Goal: Check status: Check status

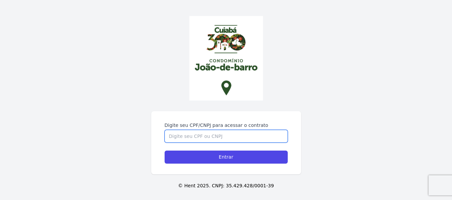
click at [222, 136] on input "Digite seu CPF/CNPJ para acessar o contrato" at bounding box center [226, 136] width 123 height 13
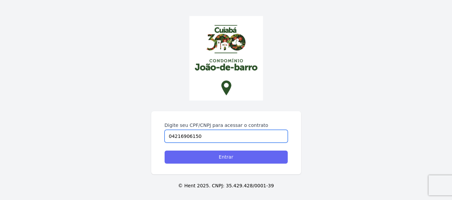
type input "04216906150"
click at [224, 156] on input "Entrar" at bounding box center [226, 157] width 123 height 13
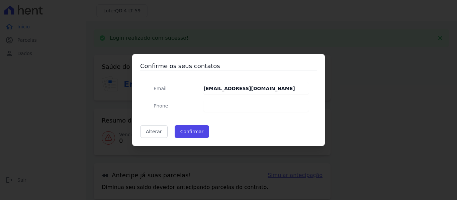
click at [222, 106] on dd at bounding box center [255, 106] width 105 height 12
click at [161, 106] on span "Phone" at bounding box center [161, 105] width 14 height 5
click at [223, 103] on dd at bounding box center [255, 106] width 105 height 12
click at [186, 132] on button "Confirmar" at bounding box center [192, 131] width 35 height 13
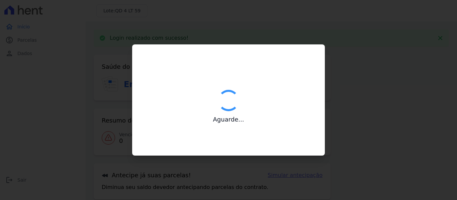
type input "Contatos confirmados com sucesso."
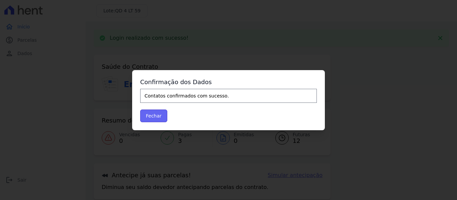
click at [147, 118] on button "Fechar" at bounding box center [153, 116] width 27 height 13
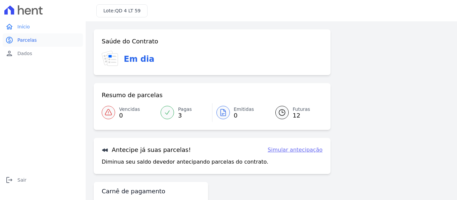
click at [24, 44] on link "paid Parcelas" at bounding box center [43, 39] width 80 height 13
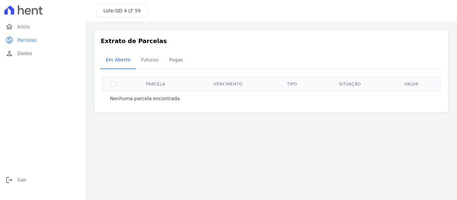
click at [120, 82] on th at bounding box center [113, 84] width 22 height 14
click at [112, 86] on input "checkbox" at bounding box center [112, 84] width 5 height 5
checkbox input "true"
click at [148, 60] on span "Futuras" at bounding box center [149, 59] width 25 height 13
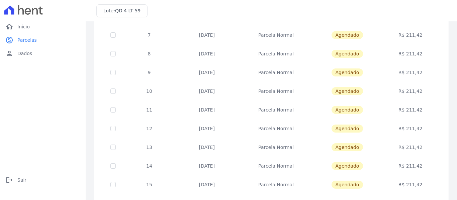
scroll to position [146, 0]
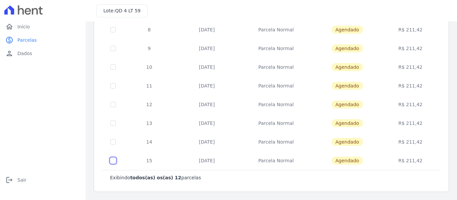
click at [112, 161] on input "checkbox" at bounding box center [112, 160] width 5 height 5
checkbox input "true"
click at [112, 161] on input "checkbox" at bounding box center [112, 160] width 5 height 5
checkbox input "false"
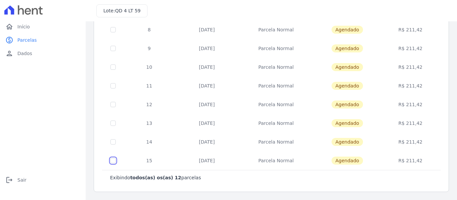
checkbox input "false"
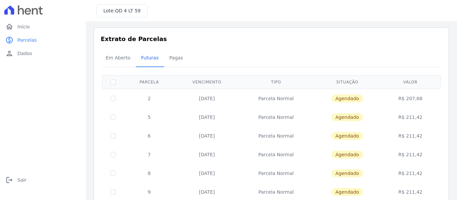
scroll to position [2, 0]
click at [207, 97] on td "[DATE]" at bounding box center [207, 98] width 65 height 19
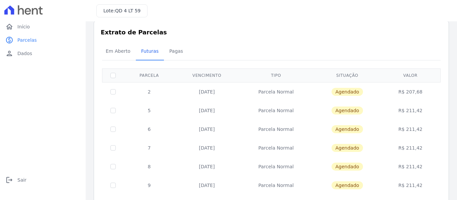
scroll to position [9, 0]
click at [214, 111] on td "[DATE]" at bounding box center [207, 110] width 65 height 19
click at [113, 110] on input "checkbox" at bounding box center [112, 110] width 5 height 5
checkbox input "true"
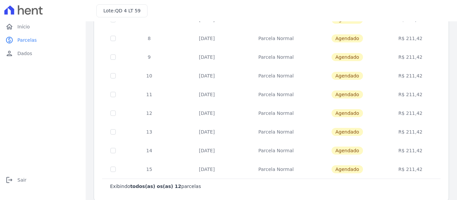
scroll to position [146, 0]
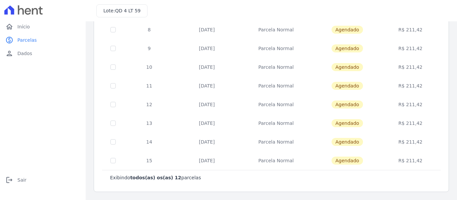
click at [173, 189] on div "1 selecionada(s) Exibindo todos(as) os(as) 12 parcelas [GEOGRAPHIC_DATA] Vencim…" at bounding box center [271, 55] width 341 height 267
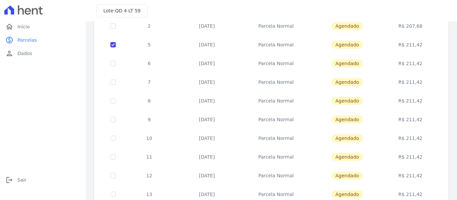
scroll to position [0, 0]
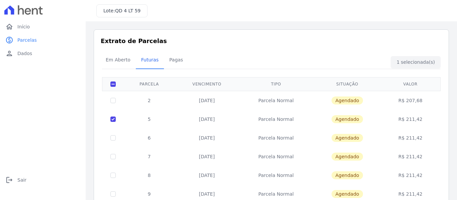
click at [413, 60] on div "Em Aberto Futuras [GEOGRAPHIC_DATA]" at bounding box center [271, 60] width 342 height 16
click at [172, 66] on span "Pagas" at bounding box center [176, 59] width 22 height 13
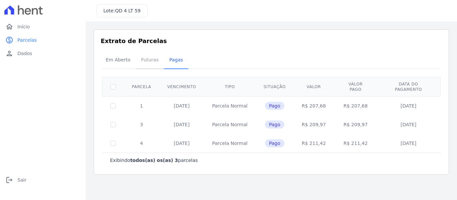
click at [142, 60] on span "Futuras" at bounding box center [149, 59] width 25 height 13
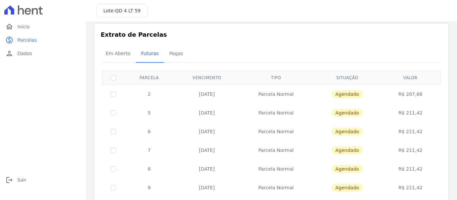
scroll to position [7, 0]
click at [17, 57] on span "Dados" at bounding box center [24, 53] width 15 height 7
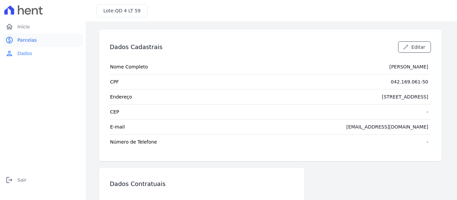
click at [28, 43] on span "Parcelas" at bounding box center [26, 40] width 19 height 7
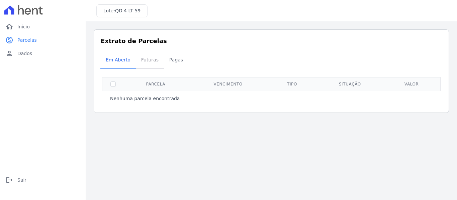
click at [148, 63] on span "Futuras" at bounding box center [149, 59] width 25 height 13
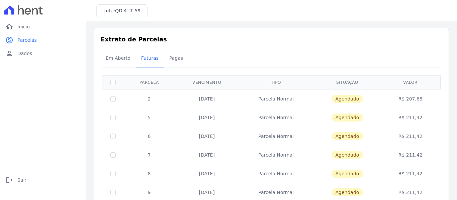
scroll to position [0, 0]
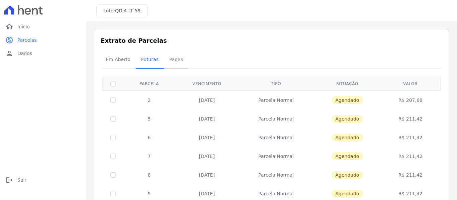
click at [172, 63] on span "Pagas" at bounding box center [176, 59] width 22 height 13
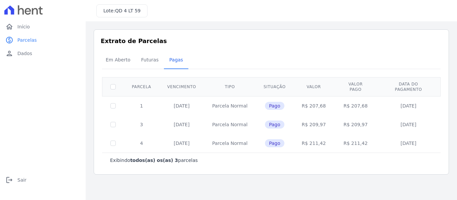
drag, startPoint x: 54, startPoint y: 12, endPoint x: 4, endPoint y: 9, distance: 50.3
click at [4, 9] on div at bounding box center [43, 10] width 80 height 20
drag, startPoint x: 4, startPoint y: 9, endPoint x: 79, endPoint y: 20, distance: 76.5
click at [79, 20] on div "home Início home Início paid Parcelas paid Parcelas person Dados person Dados l…" at bounding box center [43, 97] width 86 height 195
click at [27, 41] on span "Parcelas" at bounding box center [26, 40] width 19 height 7
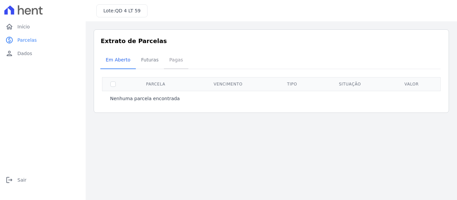
click at [165, 59] on span "Pagas" at bounding box center [176, 59] width 22 height 13
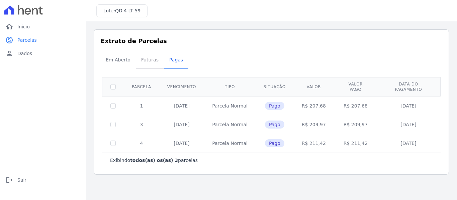
click at [150, 60] on span "Futuras" at bounding box center [149, 59] width 25 height 13
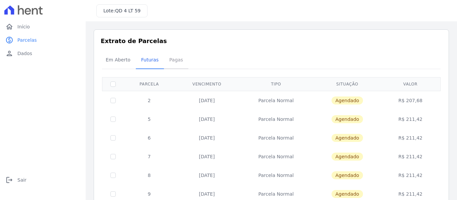
click at [167, 58] on span "Pagas" at bounding box center [176, 59] width 22 height 13
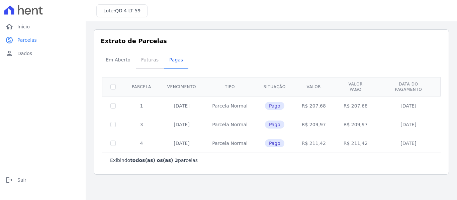
click at [144, 63] on span "Futuras" at bounding box center [149, 59] width 25 height 13
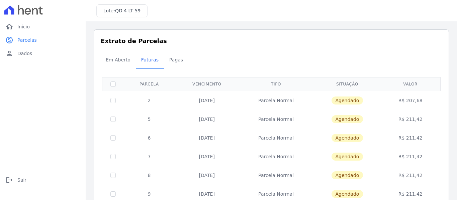
click at [275, 101] on td "Parcela Normal" at bounding box center [276, 100] width 74 height 19
click at [114, 98] on input "checkbox" at bounding box center [112, 100] width 5 height 5
checkbox input "true"
click at [113, 83] on input "checkbox" at bounding box center [112, 84] width 5 height 5
checkbox input "false"
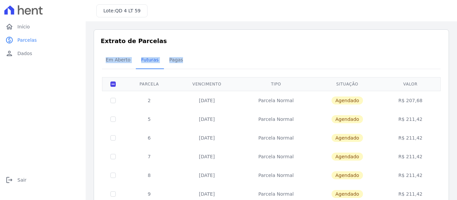
drag, startPoint x: 187, startPoint y: 61, endPoint x: 94, endPoint y: 59, distance: 93.0
click at [94, 59] on div "Extrato de Parcelas Em [GEOGRAPHIC_DATA] Futuras [GEOGRAPHIC_DATA] 0 selecionad…" at bounding box center [271, 183] width 355 height 309
click at [263, 55] on div "Em Aberto Futuras [GEOGRAPHIC_DATA]" at bounding box center [271, 60] width 342 height 16
click at [113, 102] on input "checkbox" at bounding box center [112, 100] width 5 height 5
checkbox input "true"
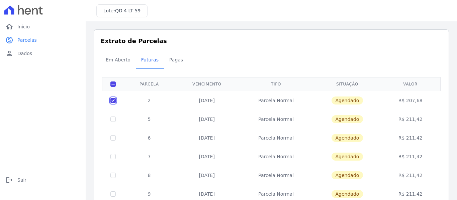
checkbox input "true"
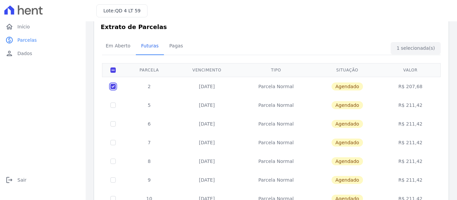
scroll to position [14, 0]
click at [114, 86] on input "checkbox" at bounding box center [112, 86] width 5 height 5
checkbox input "false"
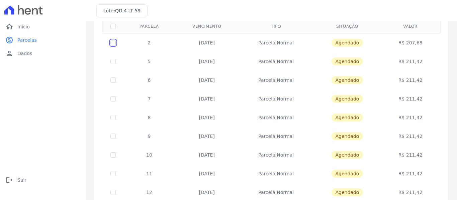
scroll to position [0, 0]
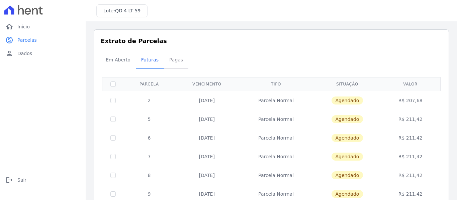
click at [173, 61] on span "Pagas" at bounding box center [176, 59] width 22 height 13
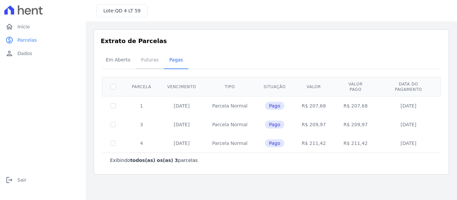
click at [150, 57] on span "Futuras" at bounding box center [149, 59] width 25 height 13
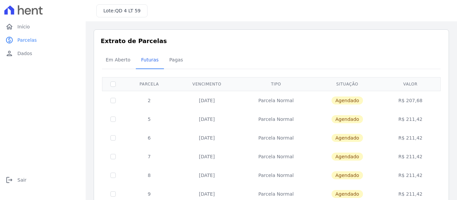
click at [256, 55] on div "Em Aberto Futuras [GEOGRAPHIC_DATA]" at bounding box center [271, 60] width 342 height 16
